Goal: Transaction & Acquisition: Purchase product/service

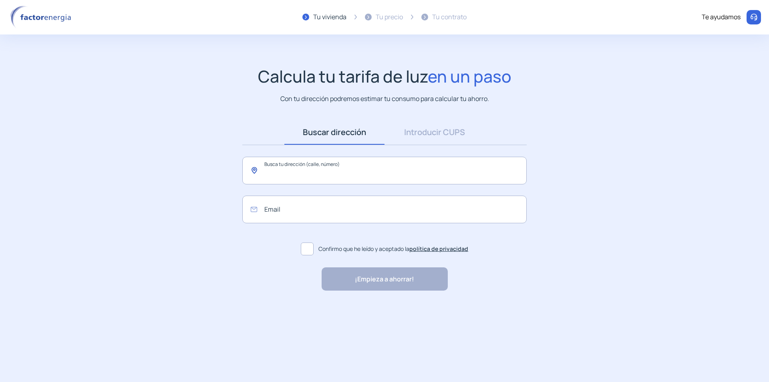
click at [311, 175] on input "text" at bounding box center [384, 171] width 284 height 28
click at [429, 135] on link "Introducir CUPS" at bounding box center [435, 132] width 100 height 25
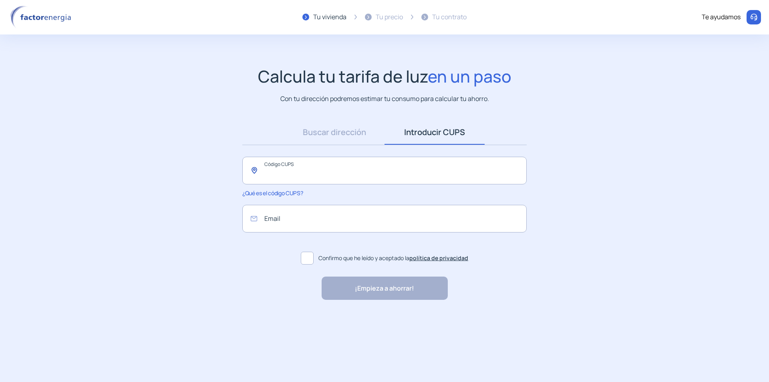
click at [373, 162] on input "text" at bounding box center [384, 171] width 284 height 28
paste input "**********"
type input "**********"
click at [303, 220] on input "email" at bounding box center [384, 219] width 284 height 28
type input "**********"
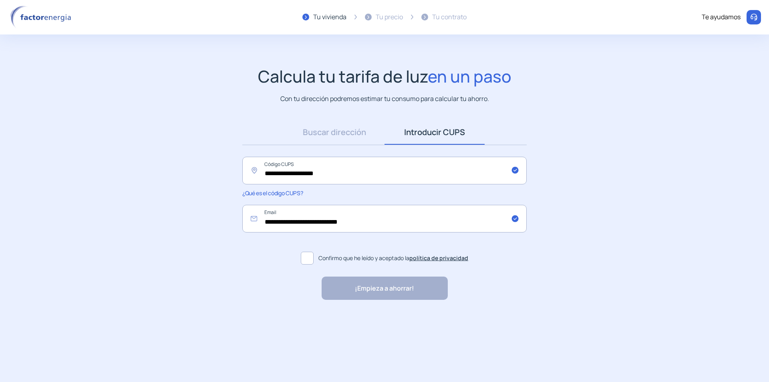
click at [309, 261] on span at bounding box center [307, 258] width 13 height 13
click at [375, 285] on span "¡Empieza a ahorrar!" at bounding box center [384, 288] width 59 height 10
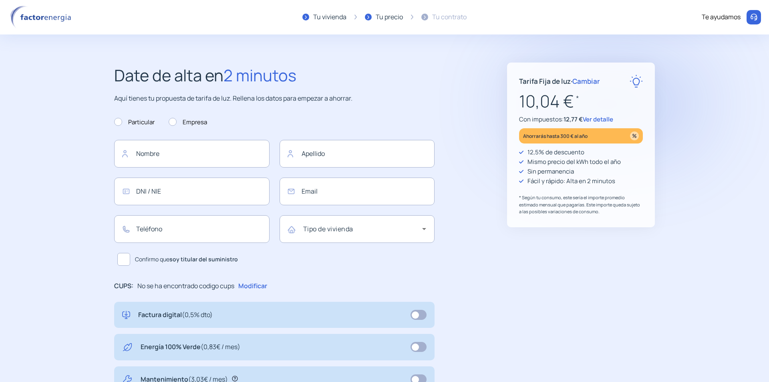
type input "**********"
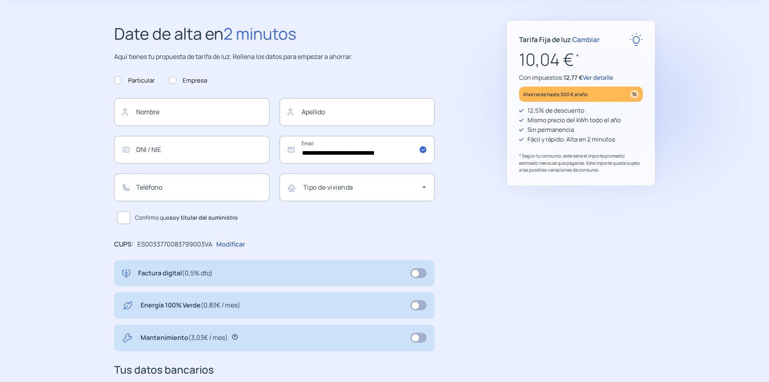
scroll to position [80, 0]
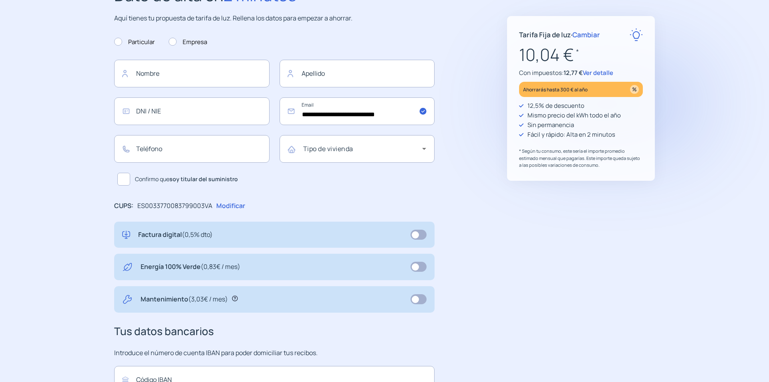
click at [417, 236] on span at bounding box center [419, 235] width 16 height 10
click at [416, 269] on span at bounding box center [419, 267] width 16 height 10
click at [416, 235] on span at bounding box center [419, 235] width 16 height 10
click at [526, 317] on div "Tarifa Fija de [PERSON_NAME] · Cambiar 10,04 € * Con impuestos: 12,77 € Ver det…" at bounding box center [581, 232] width 148 height 501
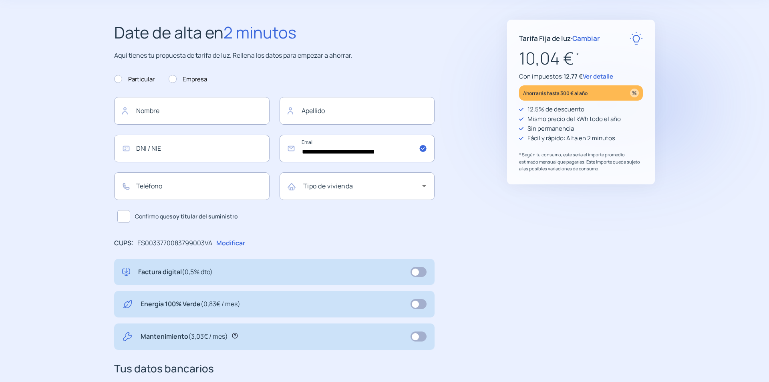
scroll to position [0, 0]
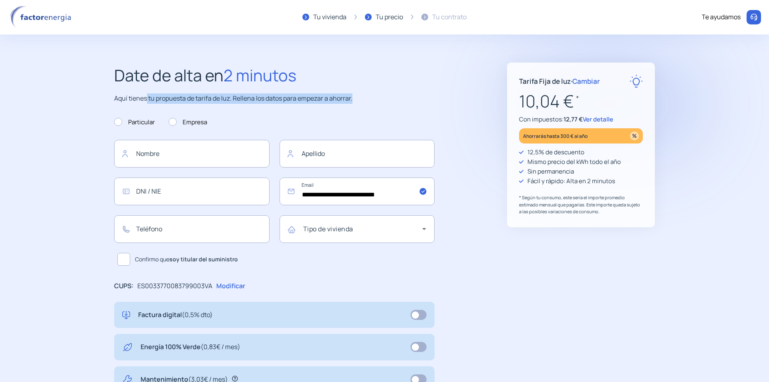
drag, startPoint x: 196, startPoint y: 101, endPoint x: 390, endPoint y: 103, distance: 193.9
click at [390, 103] on p "Aquí tienes tu propuesta de tarifa de luz. Rellena los datos para empezar a aho…" at bounding box center [274, 98] width 320 height 10
click at [596, 119] on span "Ver detalle" at bounding box center [598, 119] width 30 height 8
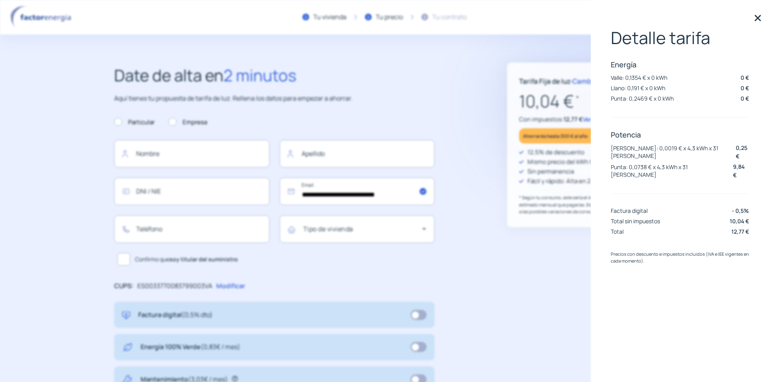
click at [517, 89] on div "Tarifa Fija de [PERSON_NAME] · Cambiar 10,04 € * Con impuestos: 12,77 € Ver det…" at bounding box center [581, 144] width 148 height 165
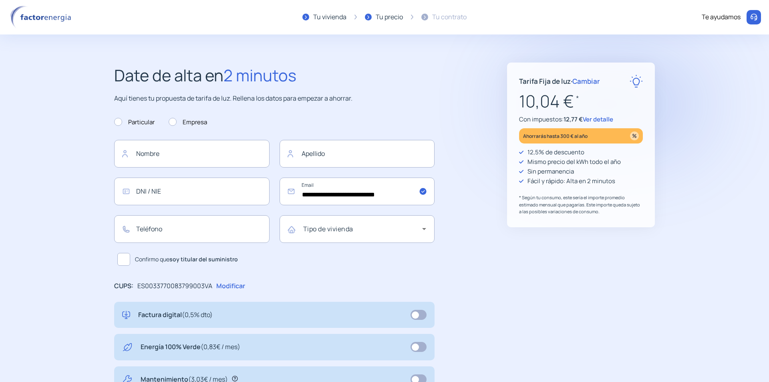
click at [561, 204] on p "* Según tu consumo, este sería el importe promedio estimado mensual que pagaría…" at bounding box center [581, 204] width 124 height 21
click at [598, 214] on p "* Según tu consumo, este sería el importe promedio estimado mensual que pagaría…" at bounding box center [581, 204] width 124 height 21
drag, startPoint x: 592, startPoint y: 211, endPoint x: 586, endPoint y: 202, distance: 11.0
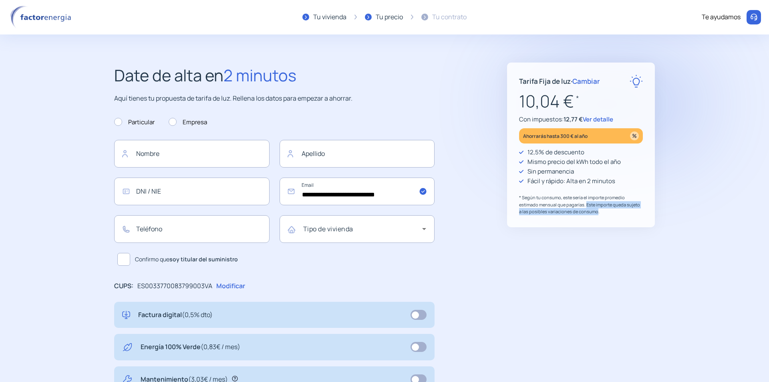
click at [586, 202] on p "* Según tu consumo, este sería el importe promedio estimado mensual que pagaría…" at bounding box center [581, 204] width 124 height 21
click at [594, 117] on span "Ver detalle" at bounding box center [598, 119] width 30 height 8
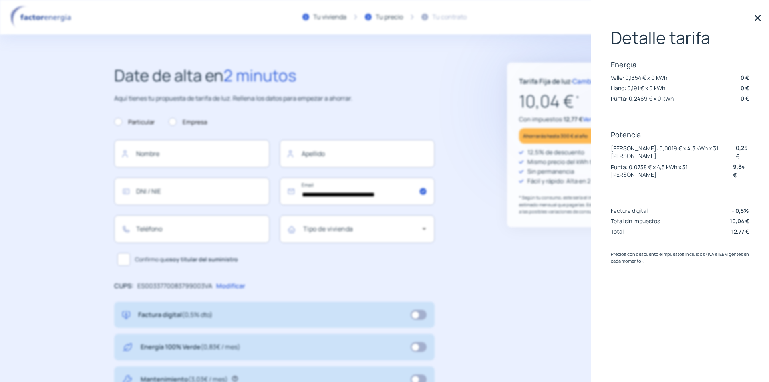
click at [638, 98] on p "Punta: 0,2469 € x 0 kWh" at bounding box center [642, 99] width 63 height 8
click at [675, 104] on div "Energía [PERSON_NAME]: 0,1354 € x 0 kWh 0 € Llano: 0,191 € x 0 kWh 0 € Punta: 0…" at bounding box center [680, 82] width 138 height 45
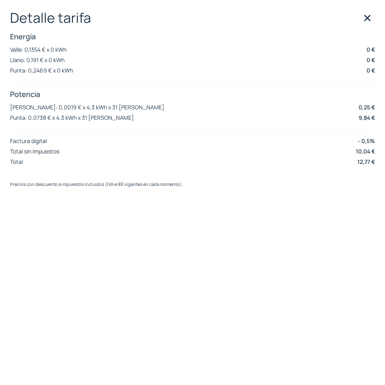
click at [361, 116] on p "9,84 €" at bounding box center [366, 117] width 16 height 8
click at [366, 19] on img at bounding box center [367, 18] width 12 height 12
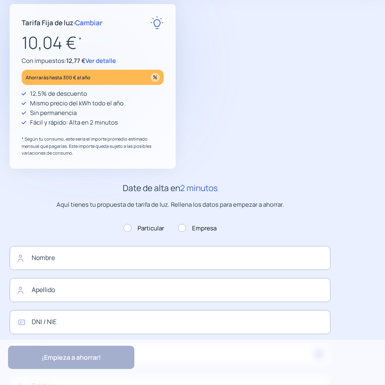
scroll to position [160, 0]
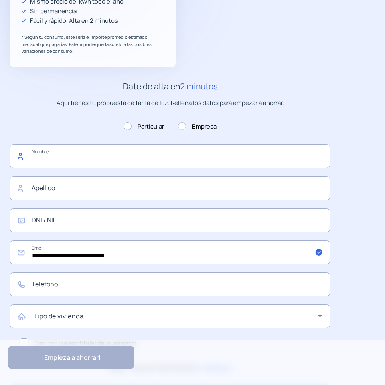
click at [96, 155] on input "text" at bounding box center [170, 156] width 320 height 24
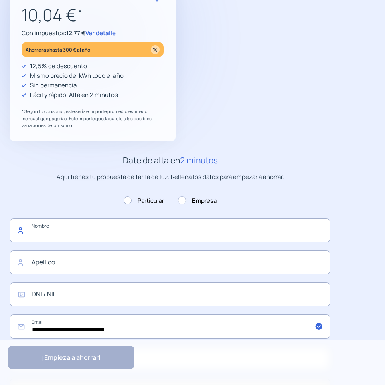
scroll to position [0, 0]
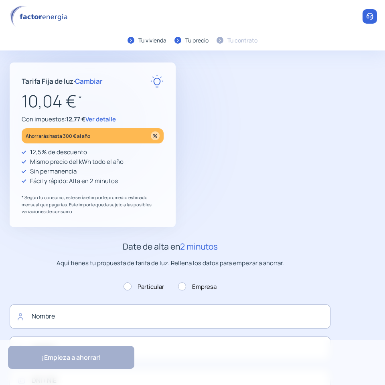
click at [114, 118] on span "Ver detalle" at bounding box center [100, 119] width 30 height 8
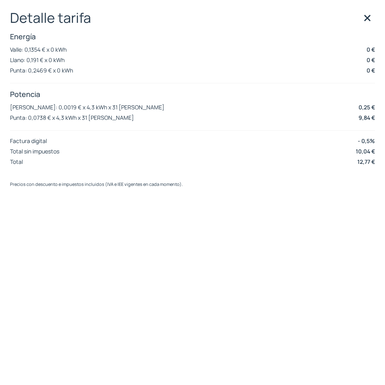
click at [369, 50] on p "0 €" at bounding box center [370, 49] width 8 height 8
click at [367, 50] on p "0 €" at bounding box center [370, 49] width 8 height 8
click at [367, 19] on img at bounding box center [367, 18] width 12 height 12
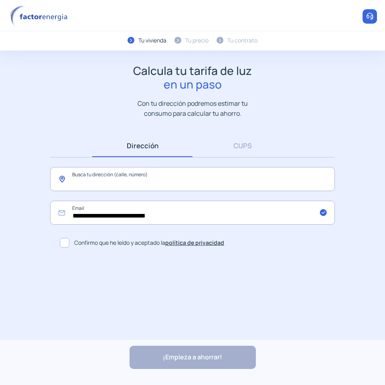
click at [158, 177] on input "text" at bounding box center [192, 179] width 284 height 24
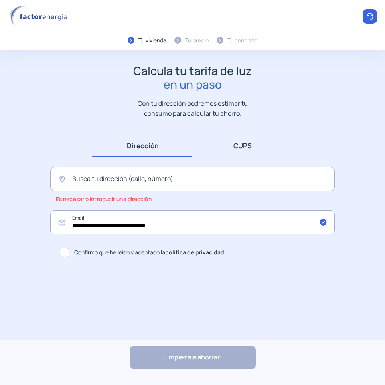
click at [258, 142] on link "CUPS" at bounding box center [242, 145] width 100 height 23
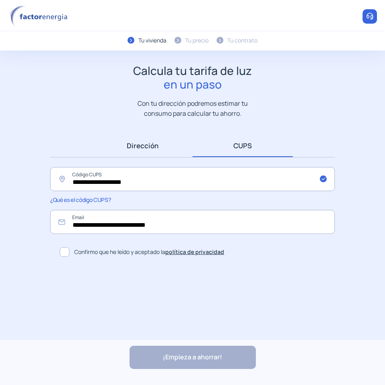
click at [142, 145] on link "Dirección" at bounding box center [142, 145] width 100 height 23
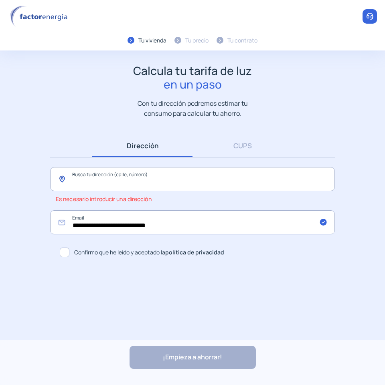
click at [107, 182] on input "text" at bounding box center [192, 179] width 284 height 24
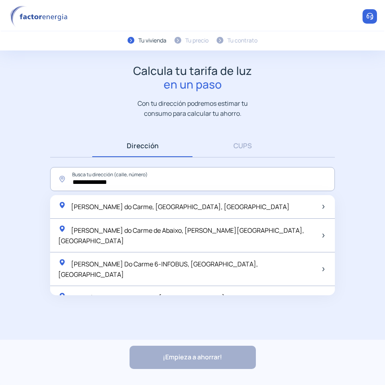
click at [213, 216] on div "[PERSON_NAME] do Carme, [GEOGRAPHIC_DATA], [GEOGRAPHIC_DATA]" at bounding box center [192, 207] width 284 height 24
type input "**********"
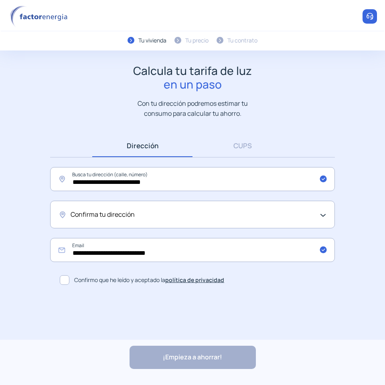
click at [168, 217] on div "Confirma tu dirección" at bounding box center [191, 215] width 240 height 10
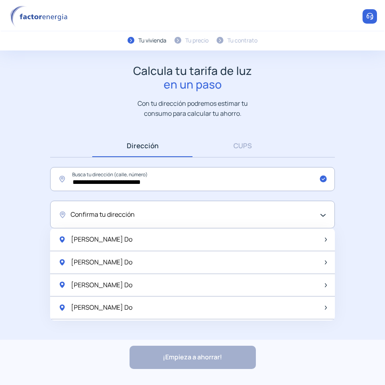
click at [125, 207] on div "Confirma tu dirección" at bounding box center [192, 215] width 284 height 28
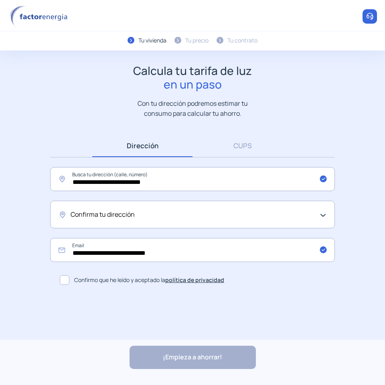
click at [119, 215] on span "Confirma tu dirección" at bounding box center [103, 215] width 64 height 10
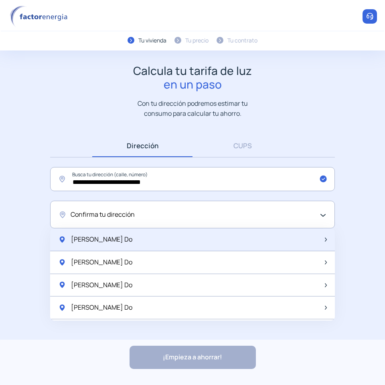
click at [321, 239] on div at bounding box center [323, 239] width 5 height 10
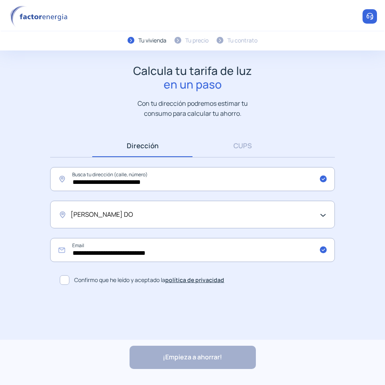
click at [320, 212] on div "[PERSON_NAME] DO" at bounding box center [192, 215] width 284 height 28
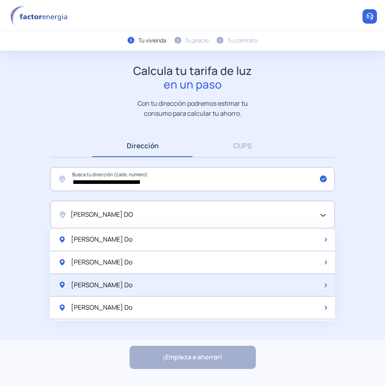
click at [139, 277] on div "[PERSON_NAME] Do" at bounding box center [192, 285] width 284 height 23
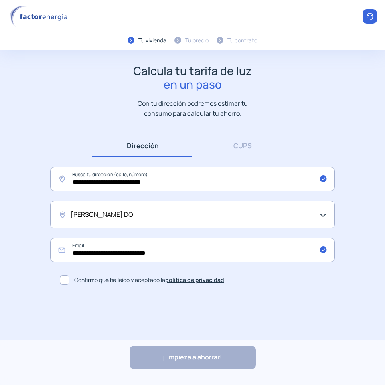
click at [62, 281] on span at bounding box center [65, 280] width 10 height 10
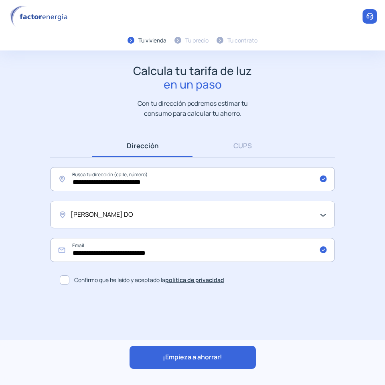
click at [218, 359] on span "¡Empieza a ahorrar!" at bounding box center [192, 357] width 59 height 10
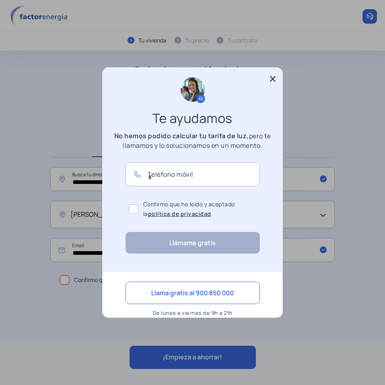
click at [272, 79] on icon at bounding box center [273, 79] width 6 height 6
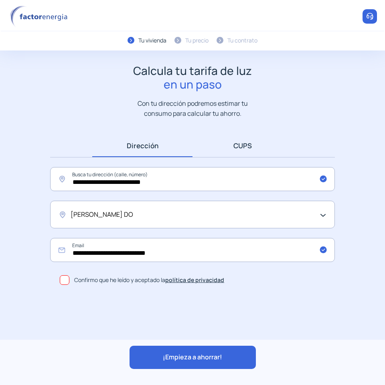
click at [244, 151] on link "CUPS" at bounding box center [242, 145] width 100 height 23
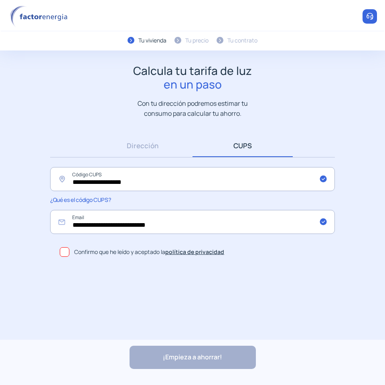
click at [109, 254] on span "Confirmo que he leído y aceptado la política de privacidad" at bounding box center [149, 252] width 150 height 9
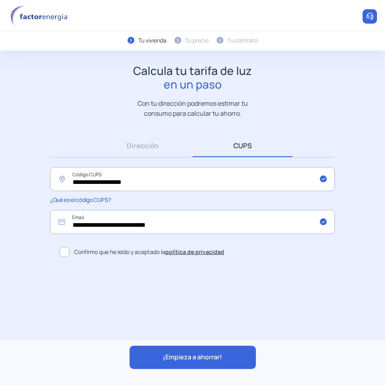
click at [178, 358] on span "¡Empieza a ahorrar!" at bounding box center [192, 357] width 59 height 10
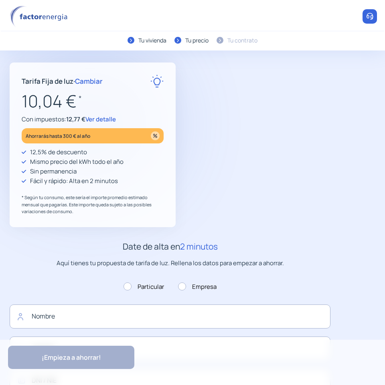
type input "**********"
click at [48, 197] on p "* Según tu consumo, este sería el importe promedio estimado mensual que pagaría…" at bounding box center [93, 204] width 142 height 21
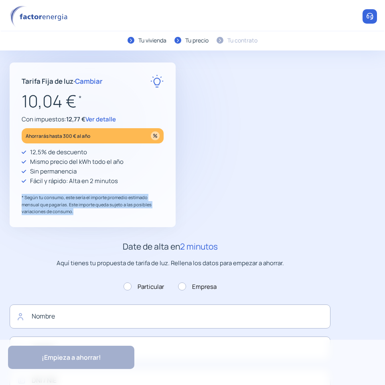
click at [48, 197] on p "* Según tu consumo, este sería el importe promedio estimado mensual que pagaría…" at bounding box center [93, 204] width 142 height 21
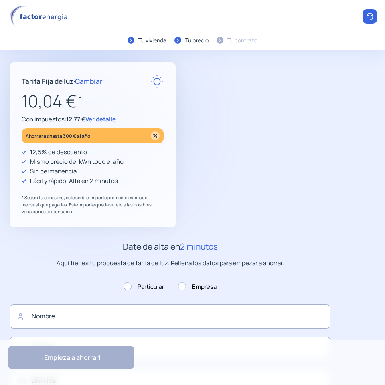
click at [91, 118] on span "Ver detalle" at bounding box center [100, 119] width 30 height 8
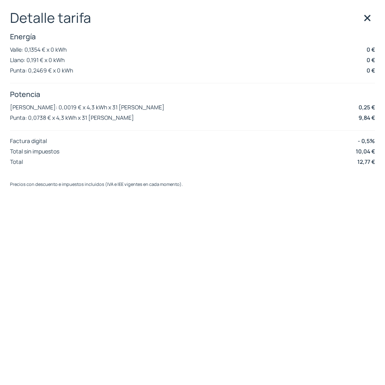
click at [365, 16] on img at bounding box center [367, 18] width 12 height 12
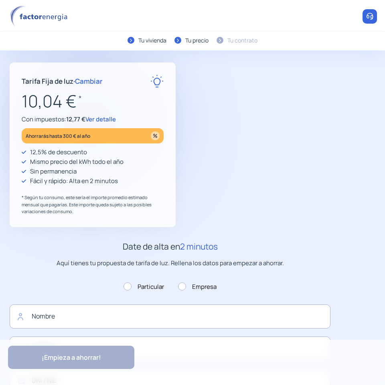
click at [98, 121] on span "Ver detalle" at bounding box center [100, 119] width 30 height 8
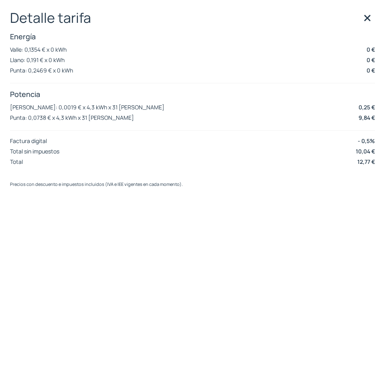
click at [32, 47] on p "Valle: 0,1354 € x 0 kWh" at bounding box center [38, 50] width 56 height 8
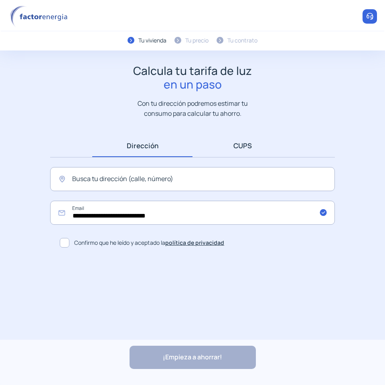
click at [244, 149] on link "CUPS" at bounding box center [242, 145] width 100 height 23
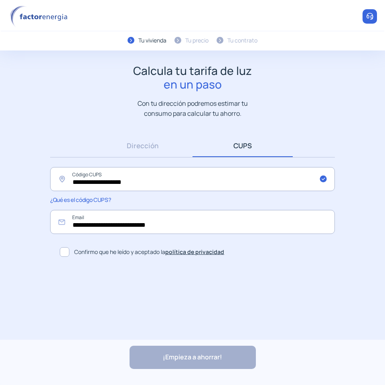
click at [61, 251] on span at bounding box center [65, 252] width 10 height 10
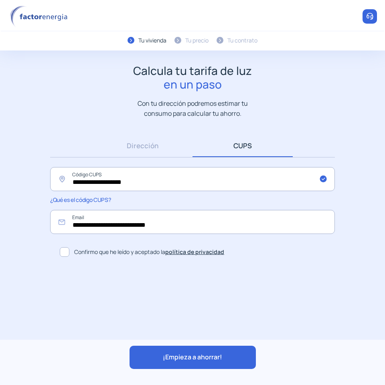
click at [171, 365] on div "¡Empieza a ahorrar!" at bounding box center [192, 357] width 126 height 23
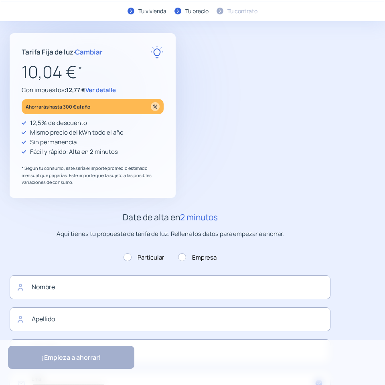
scroll to position [1, 0]
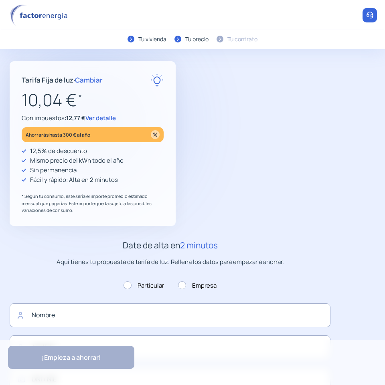
click at [98, 117] on span "Ver detalle" at bounding box center [100, 118] width 30 height 8
